Goal: Obtain resource: Download file/media

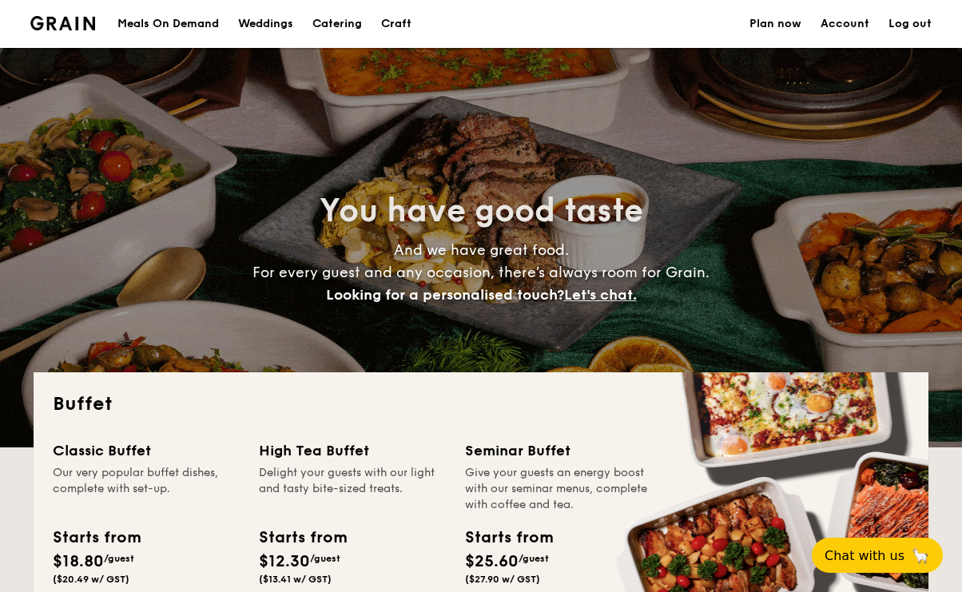
select select
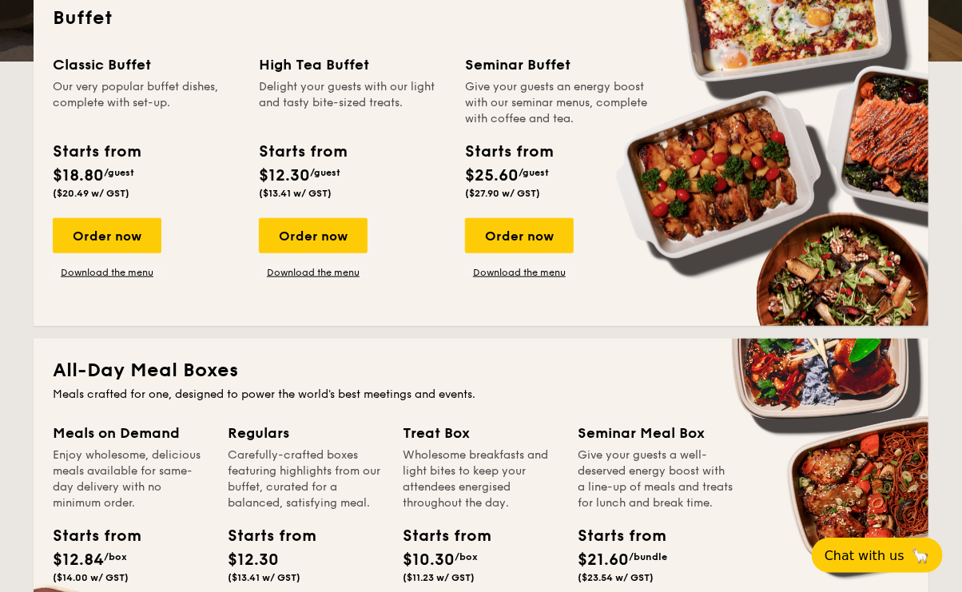
scroll to position [398, 0]
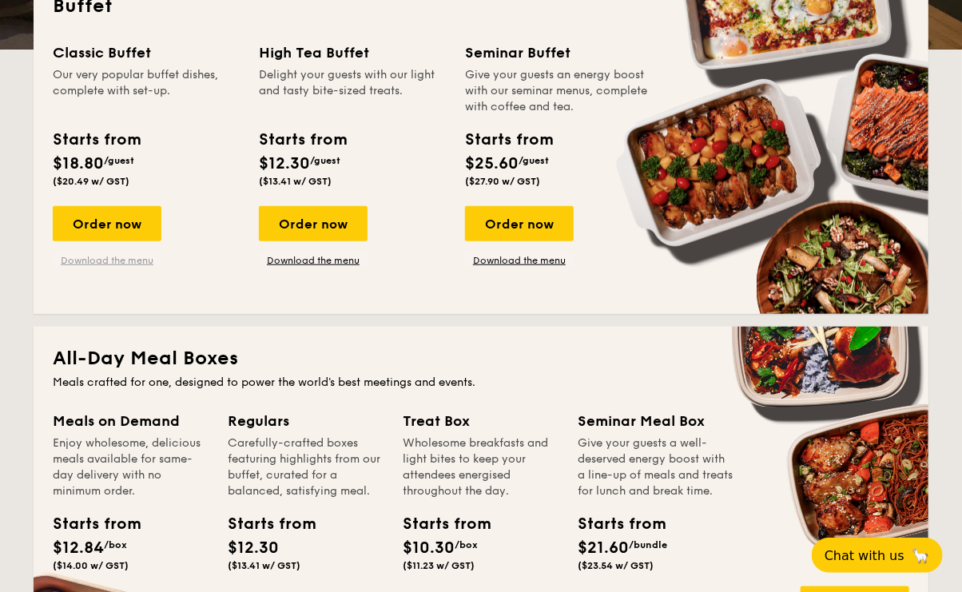
click at [126, 259] on link "Download the menu" at bounding box center [107, 260] width 109 height 13
click at [312, 261] on link "Download the menu" at bounding box center [313, 260] width 109 height 13
click at [545, 261] on link "Download the menu" at bounding box center [519, 260] width 109 height 13
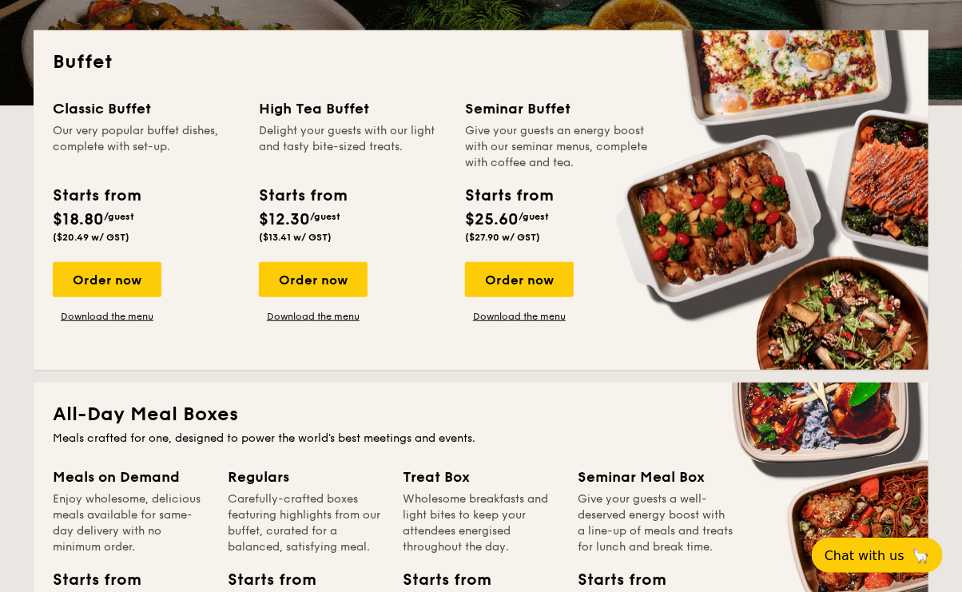
scroll to position [412, 0]
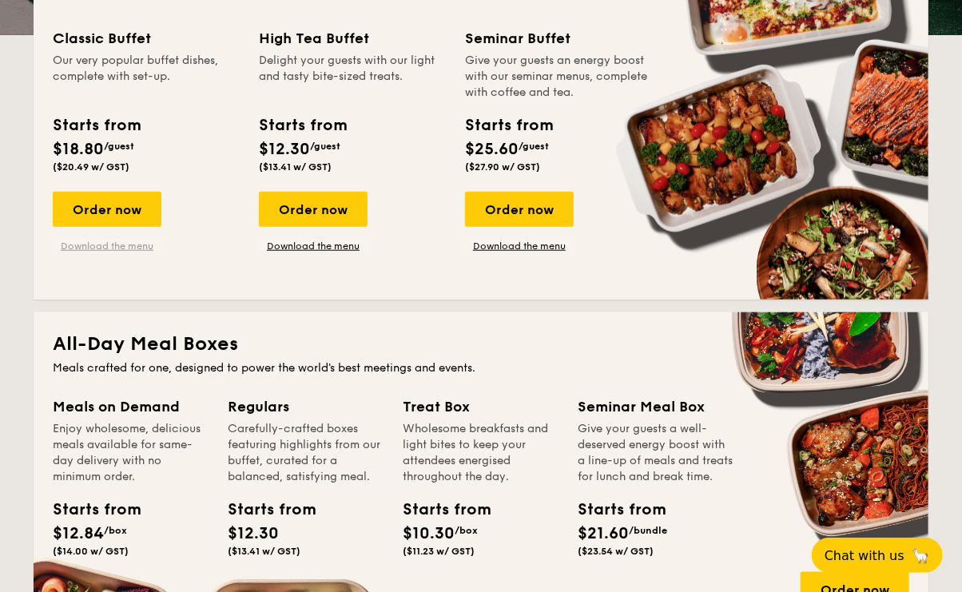
click at [121, 247] on link "Download the menu" at bounding box center [107, 246] width 109 height 13
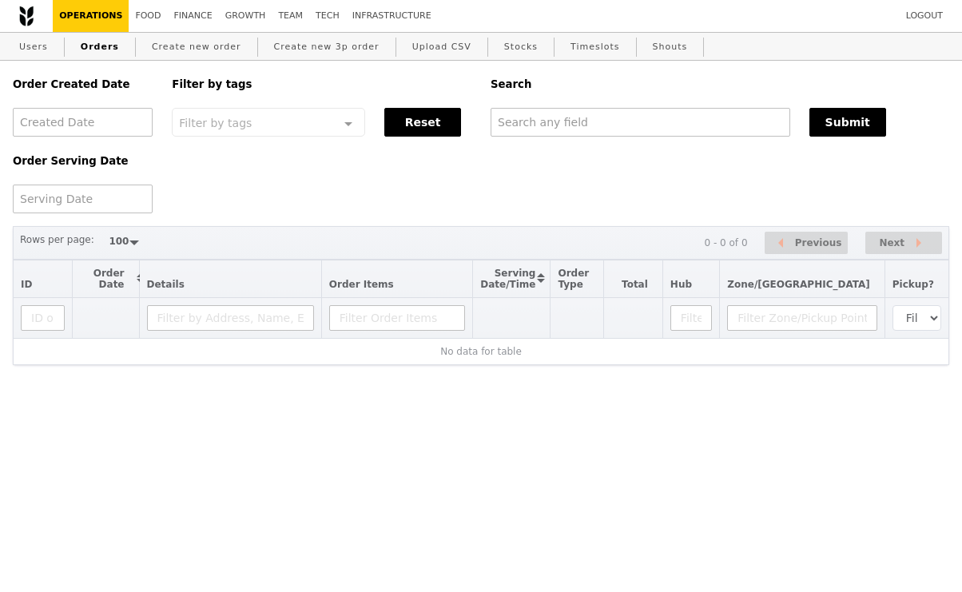
select select "100"
